Goal: Information Seeking & Learning: Find specific fact

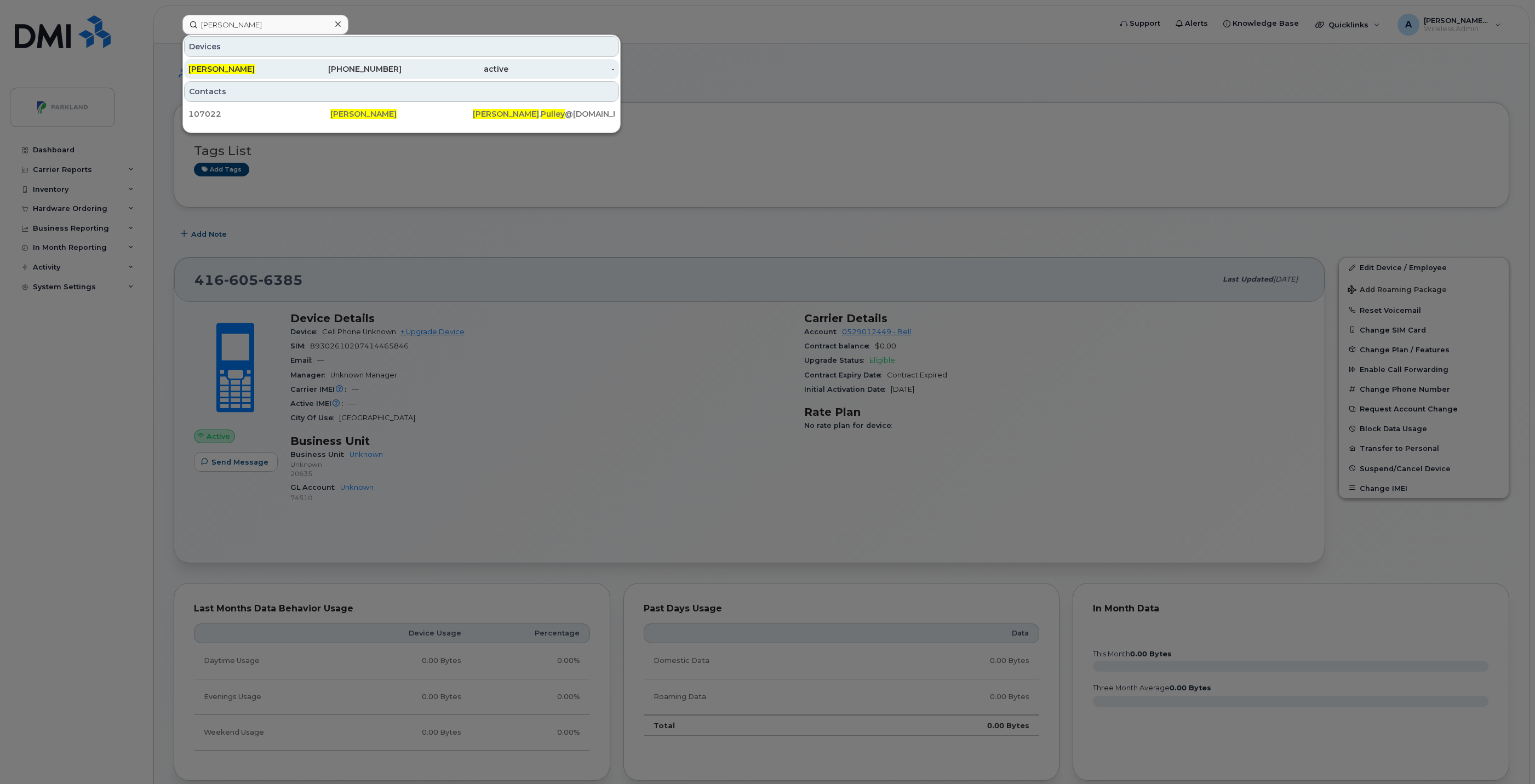
type input "[PERSON_NAME]"
click at [255, 65] on div "[PERSON_NAME]" at bounding box center [242, 68] width 107 height 11
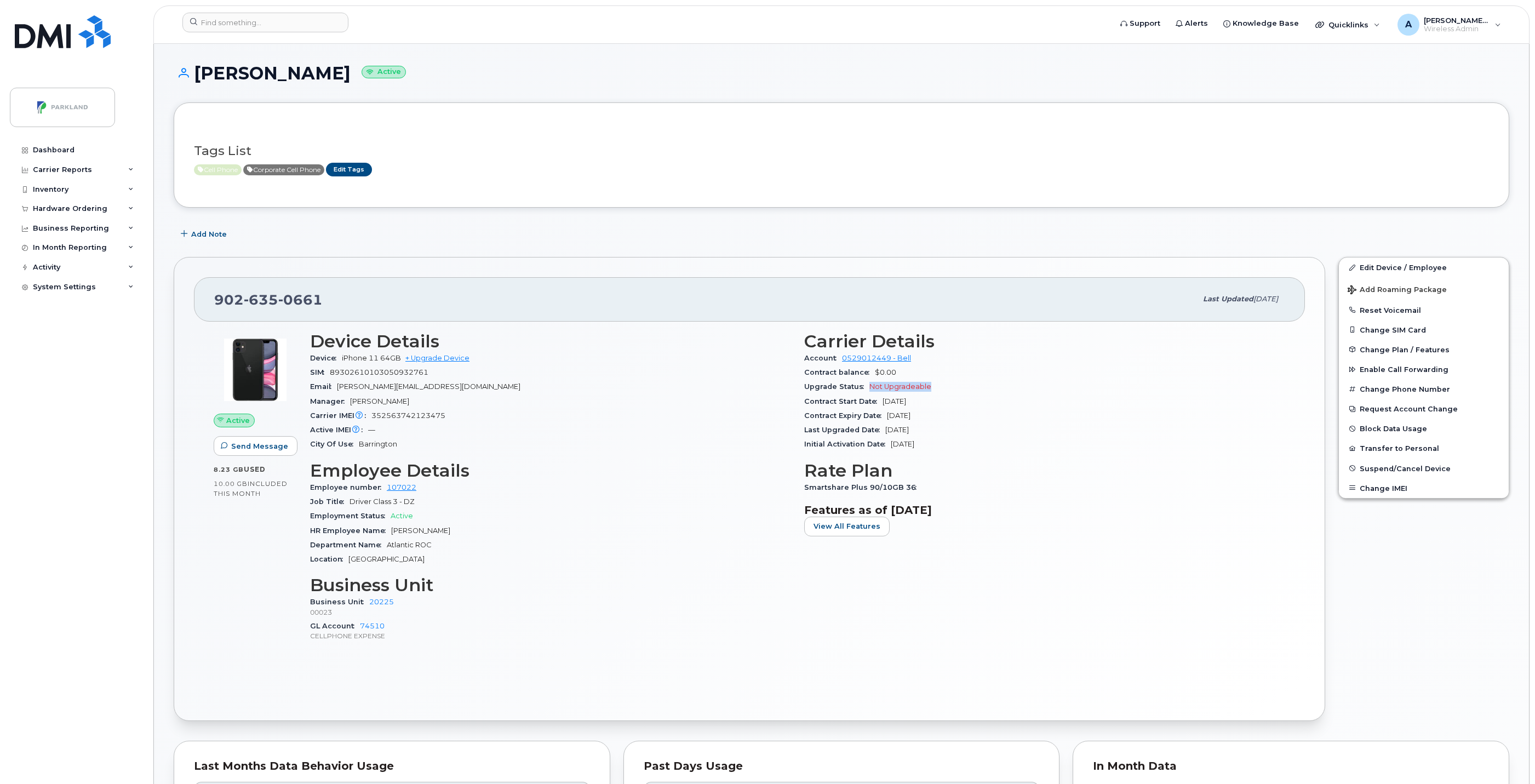
drag, startPoint x: 870, startPoint y: 391, endPoint x: 929, endPoint y: 391, distance: 59.0
click at [929, 391] on div "Upgrade Status Not Upgradeable" at bounding box center [1044, 386] width 481 height 15
drag, startPoint x: 929, startPoint y: 391, endPoint x: 1069, endPoint y: 383, distance: 140.2
click at [1069, 383] on div "Upgrade Status Not Upgradeable" at bounding box center [1044, 386] width 481 height 15
drag, startPoint x: 934, startPoint y: 419, endPoint x: 879, endPoint y: 412, distance: 55.4
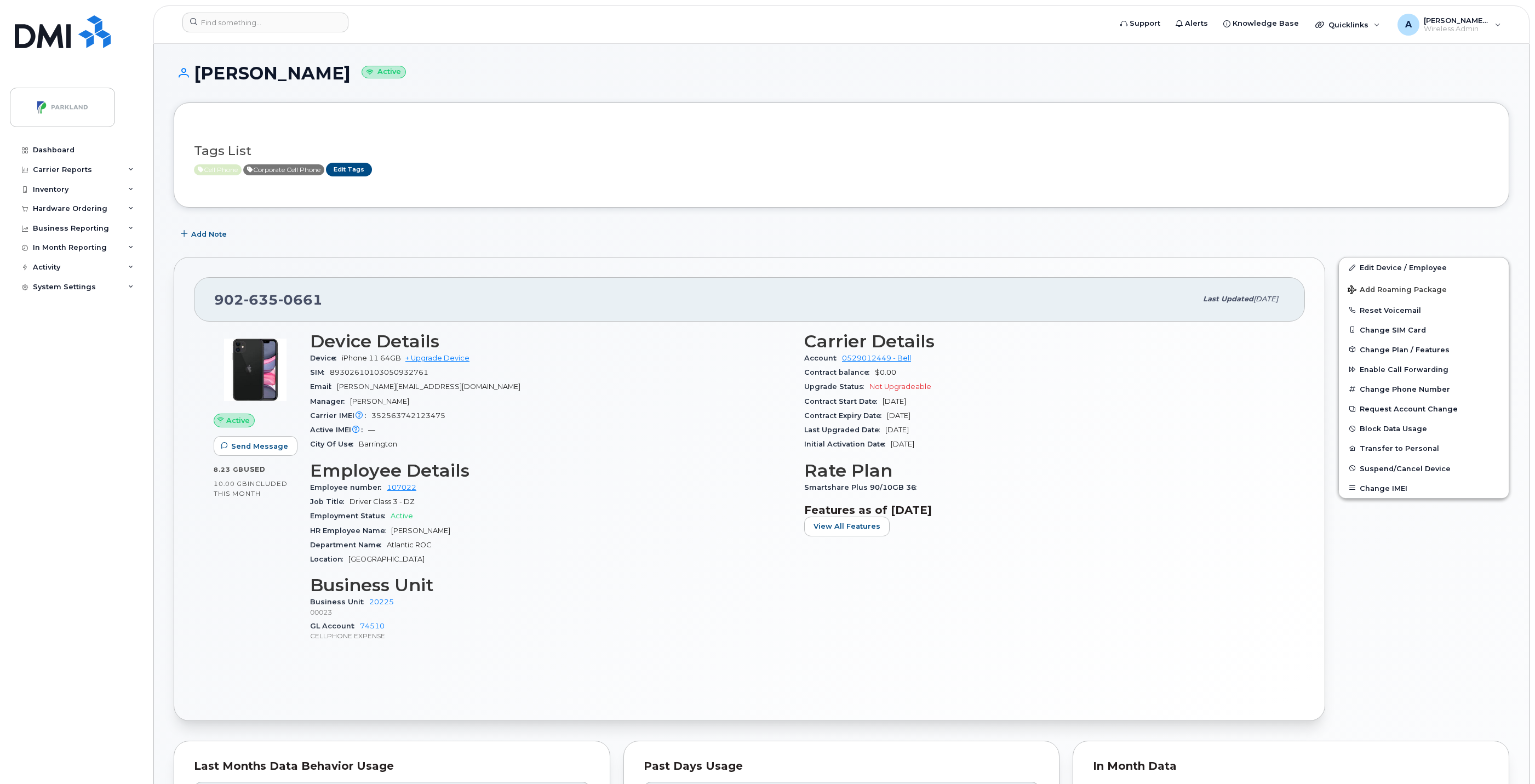
click at [879, 412] on div "Contract Expiry Date Nov 17, 2025" at bounding box center [1044, 415] width 481 height 15
drag, startPoint x: 879, startPoint y: 412, endPoint x: 1029, endPoint y: 424, distance: 150.5
click at [1029, 424] on div "Last Upgraded Date Nov 18, 2022" at bounding box center [1044, 430] width 481 height 15
drag, startPoint x: 802, startPoint y: 416, endPoint x: 940, endPoint y: 421, distance: 138.1
click at [940, 421] on div "Carrier Details Account 0529012449 - Bell Contract balance $0.00 Upgrade Status…" at bounding box center [1045, 491] width 494 height 333
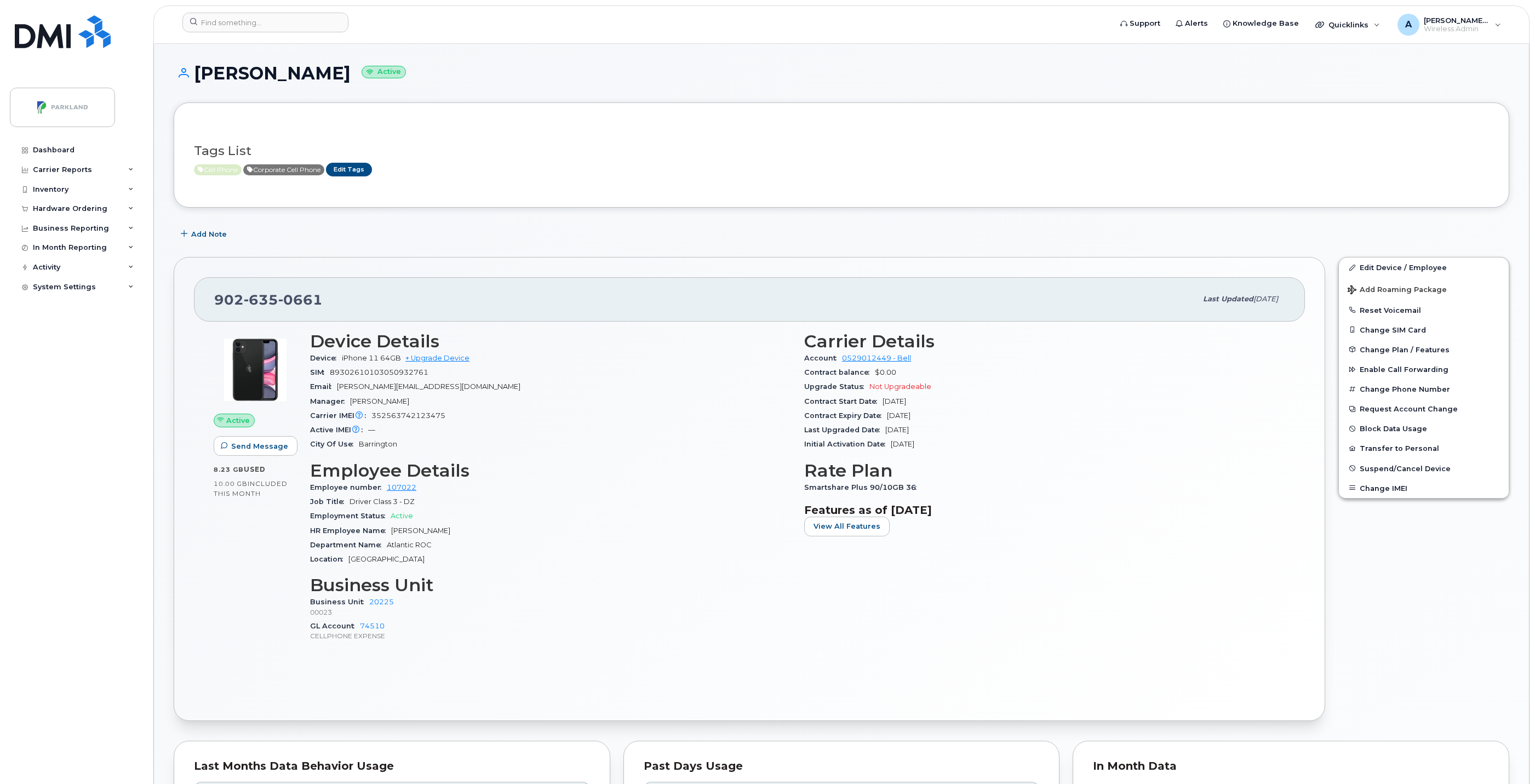
copy div "Contract Expiry Date Nov 17, 2025"
click at [1017, 386] on div "Upgrade Status Not Upgradeable" at bounding box center [1044, 386] width 481 height 15
drag, startPoint x: 338, startPoint y: 295, endPoint x: 214, endPoint y: 301, distance: 124.1
click at [214, 301] on div "902 635 0661 Last updated Oct 03, 2025" at bounding box center [749, 298] width 1110 height 44
copy span "902 635 0661"
